Goal: Navigation & Orientation: Go to known website

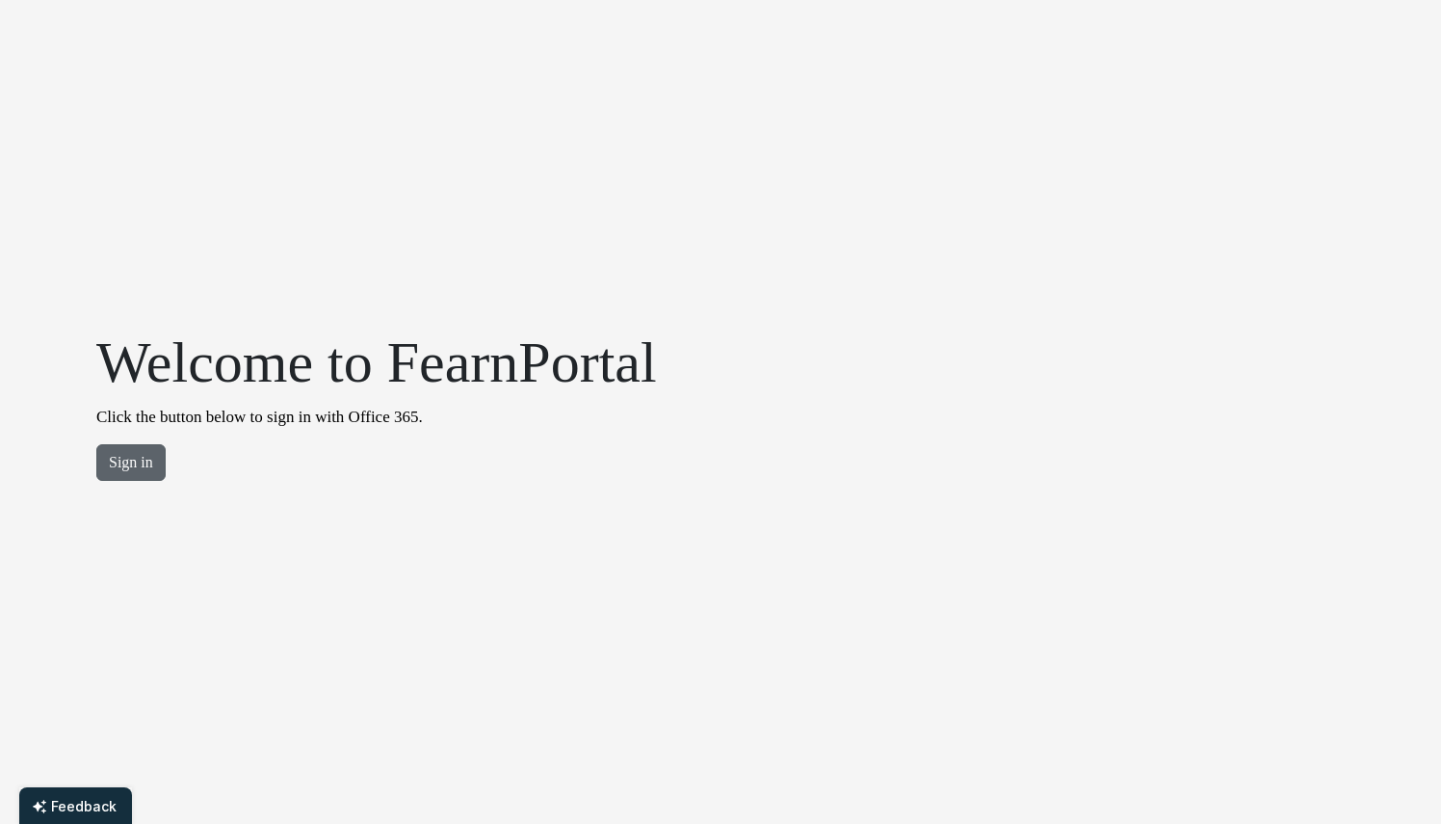
click at [131, 470] on button "Sign in" at bounding box center [130, 462] width 69 height 37
